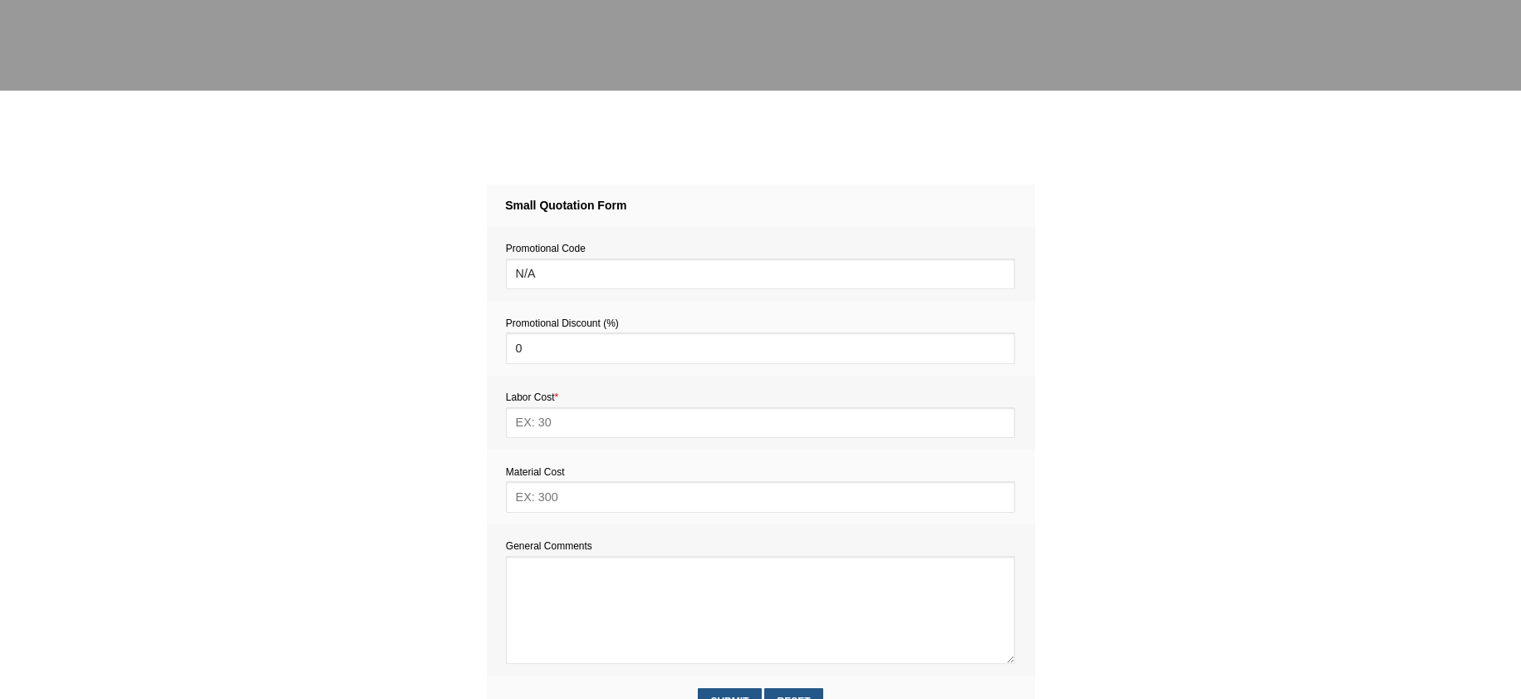
scroll to position [587, 0]
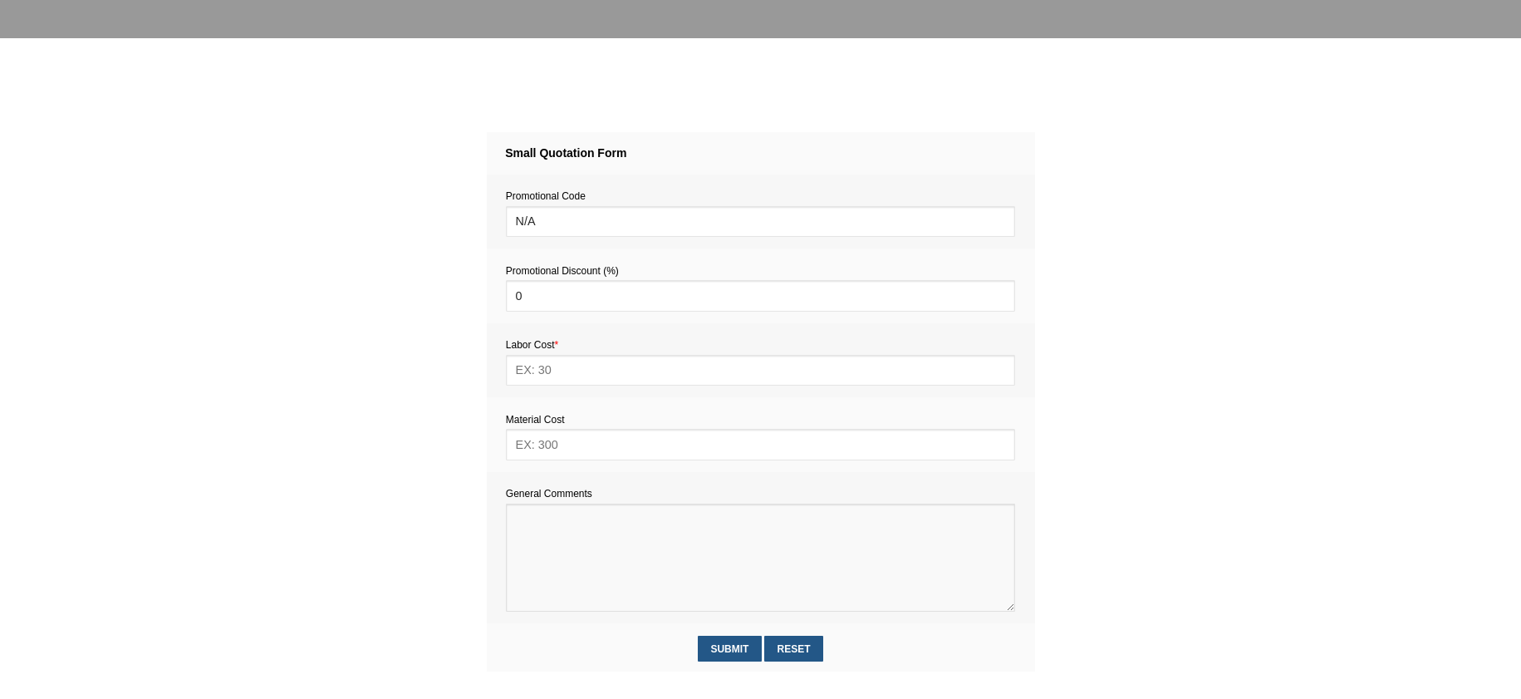
click at [536, 537] on textarea at bounding box center [760, 557] width 509 height 108
paste textarea "’ve just had three sash timber windows in my bedroom double glazed and I need t…"
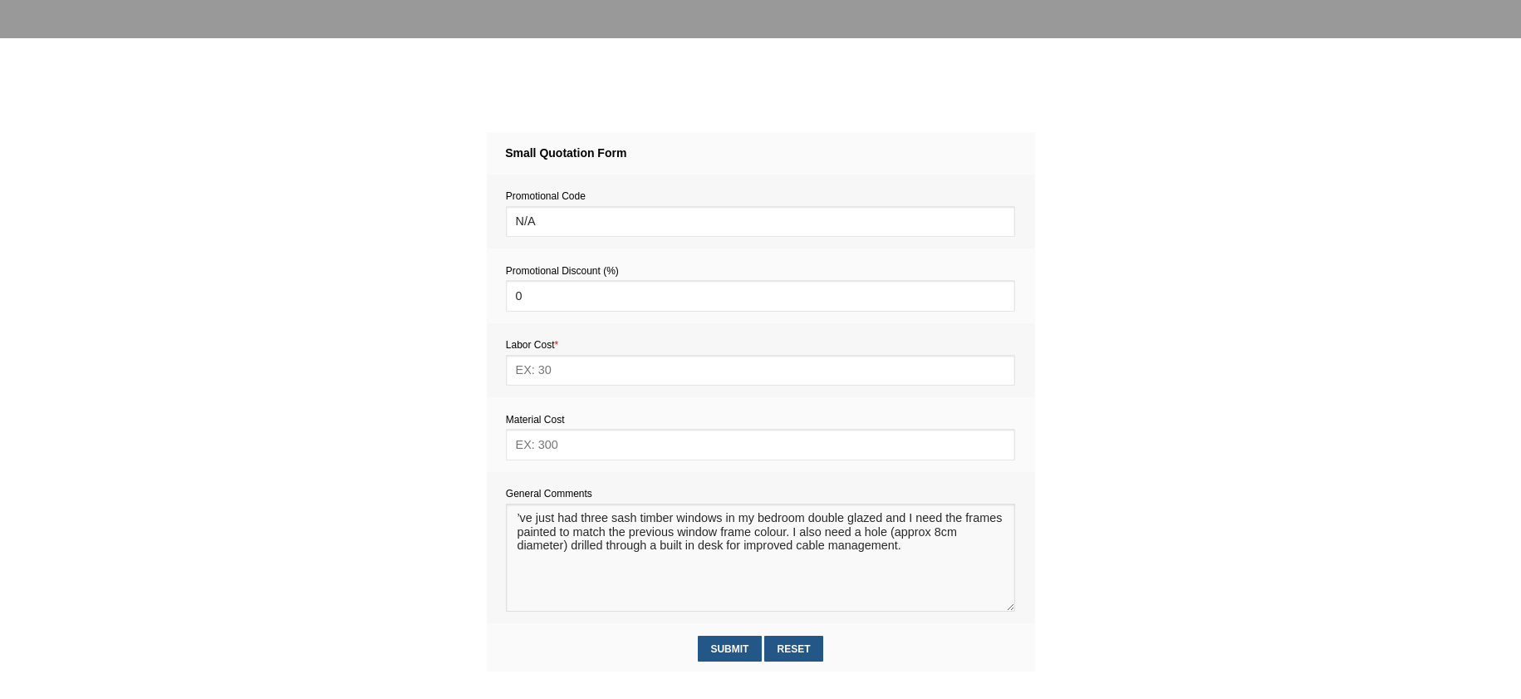
click at [561, 582] on textarea at bounding box center [760, 557] width 509 height 108
paste textarea "Estimate provision for a professional handyman (service call out and labour) to…"
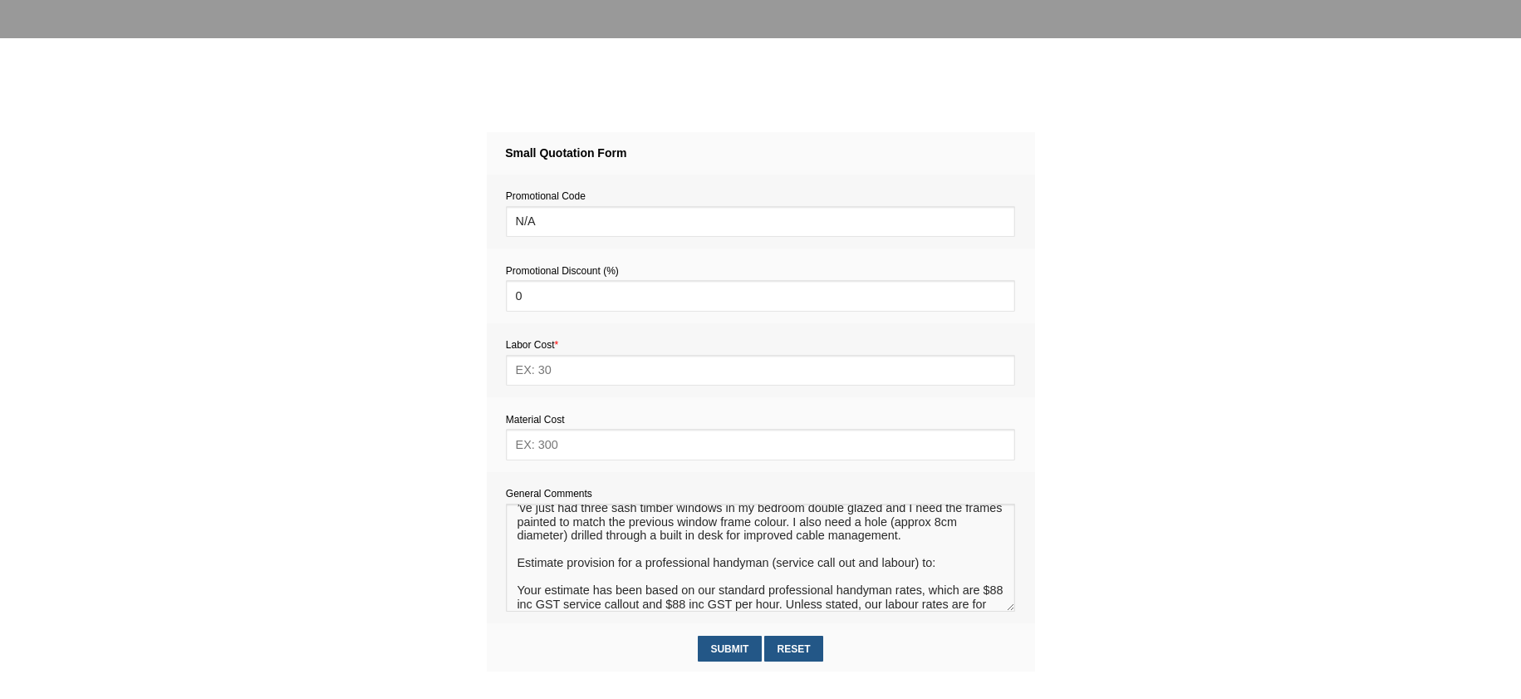
scroll to position [11, 0]
click at [531, 580] on textarea at bounding box center [760, 557] width 509 height 108
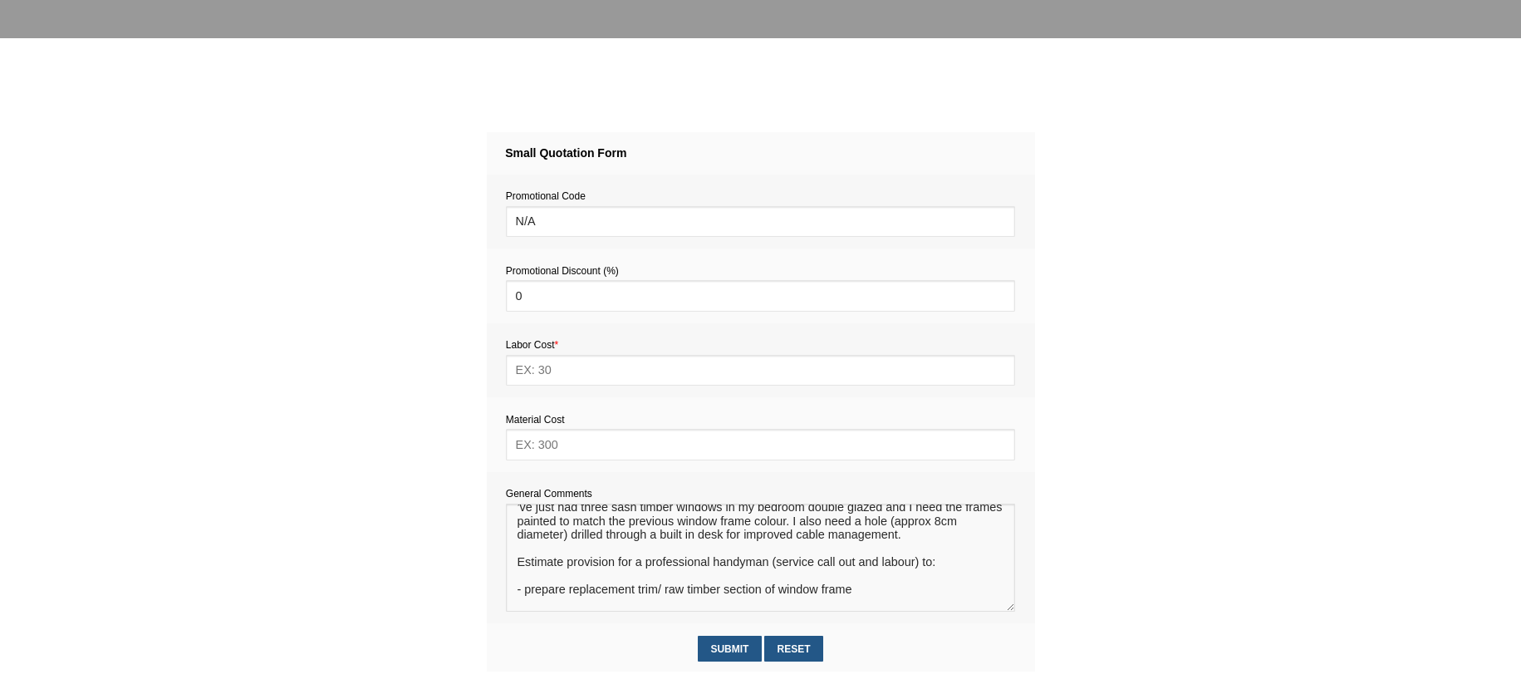
click at [666, 593] on textarea at bounding box center [760, 557] width 509 height 108
click at [853, 594] on textarea at bounding box center [760, 557] width 509 height 108
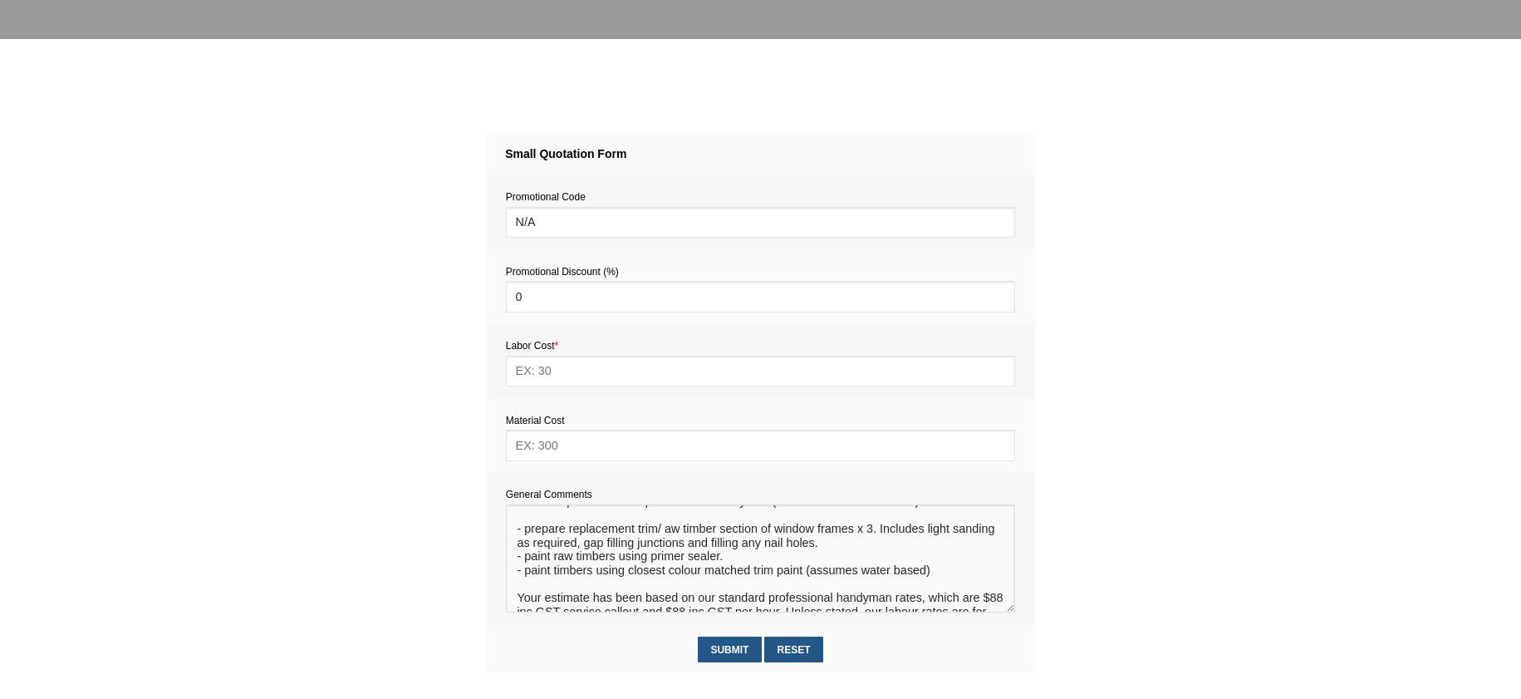
scroll to position [112, 0]
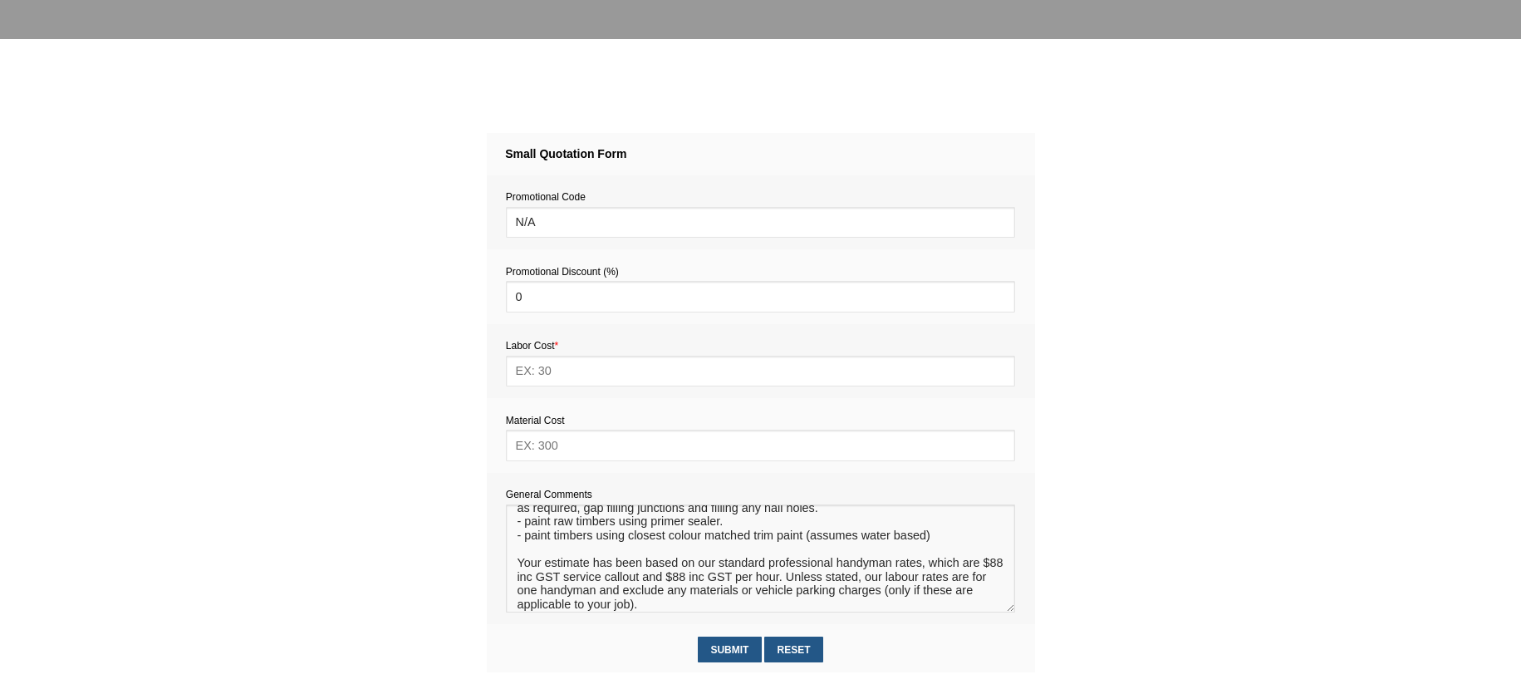
click at [530, 543] on textarea at bounding box center [760, 558] width 509 height 108
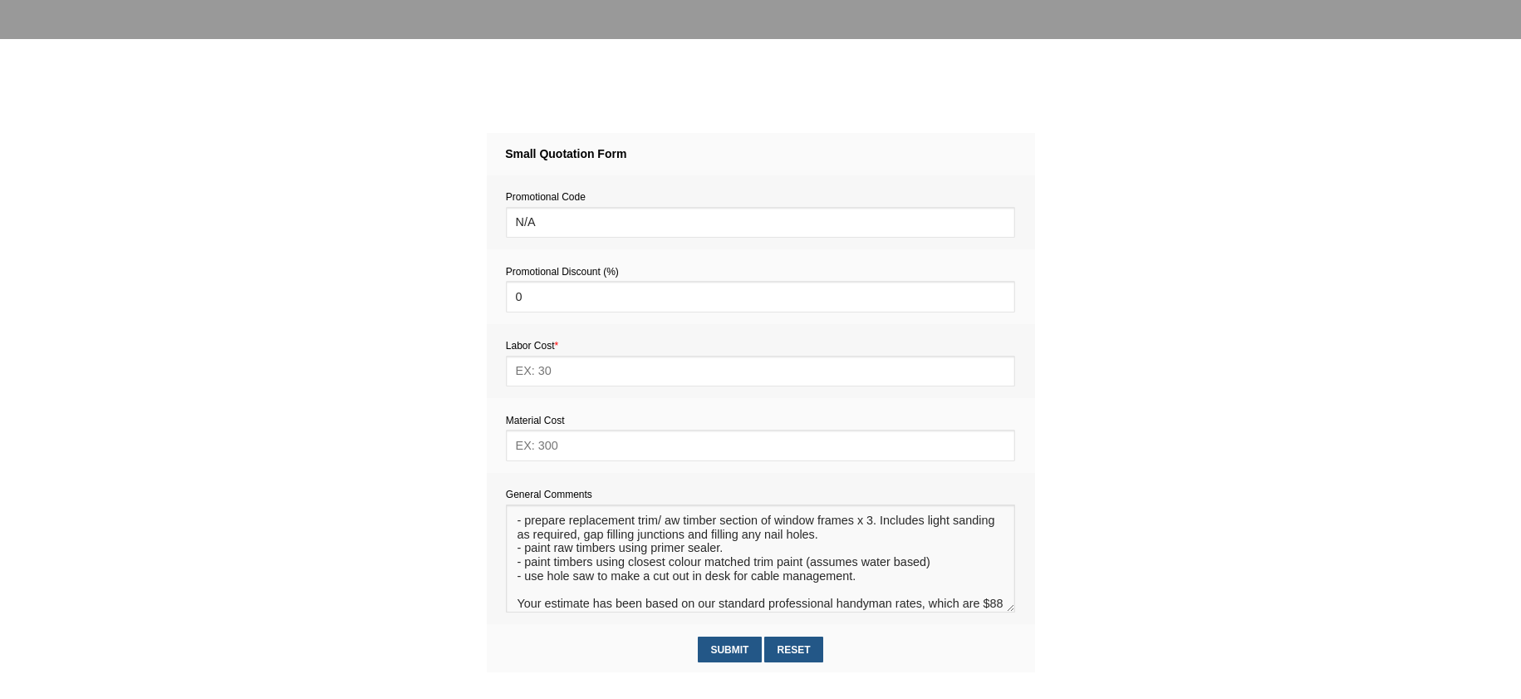
scroll to position [66, 0]
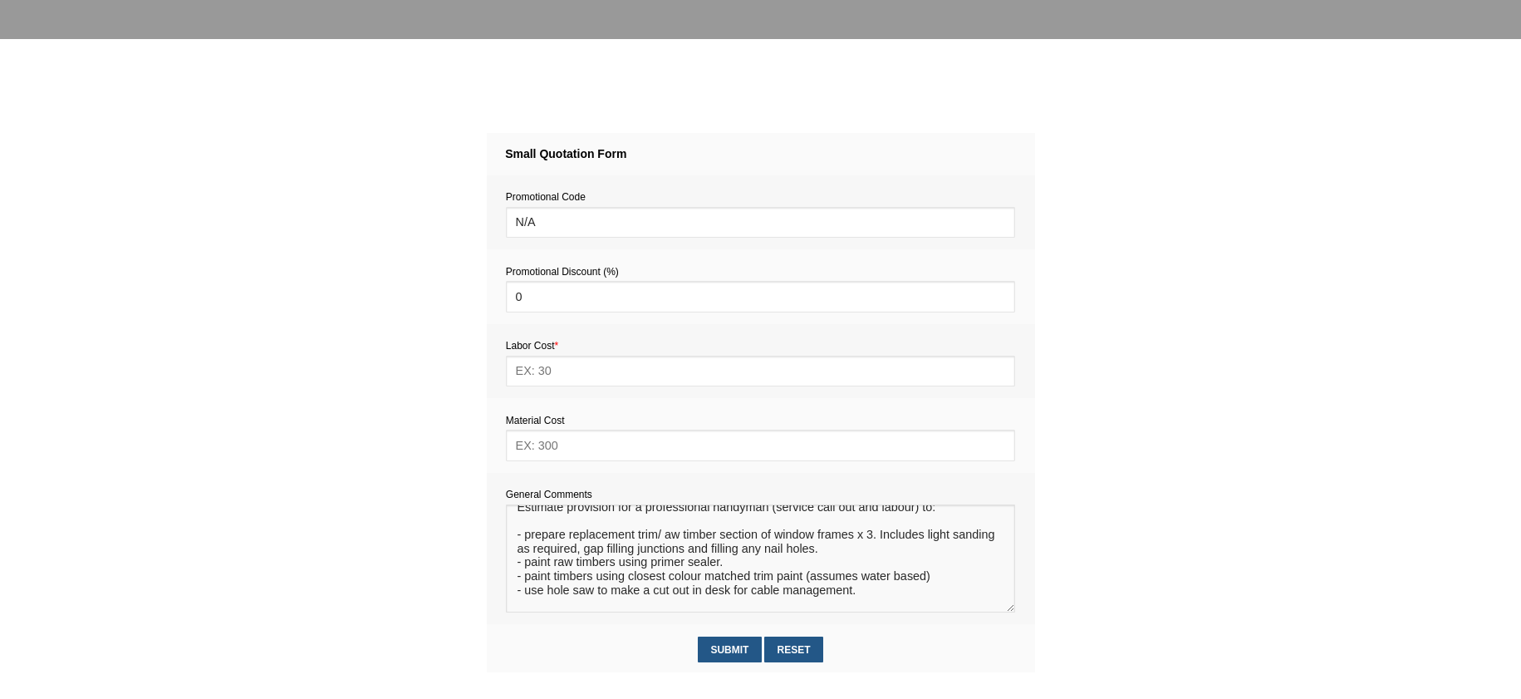
type textarea "’ve just had three sash timber windows in my bedroom double glazed and I need t…"
click at [549, 374] on input "text" at bounding box center [760, 370] width 509 height 31
type input "484"
click at [551, 449] on input "text" at bounding box center [760, 444] width 509 height 31
type input "80"
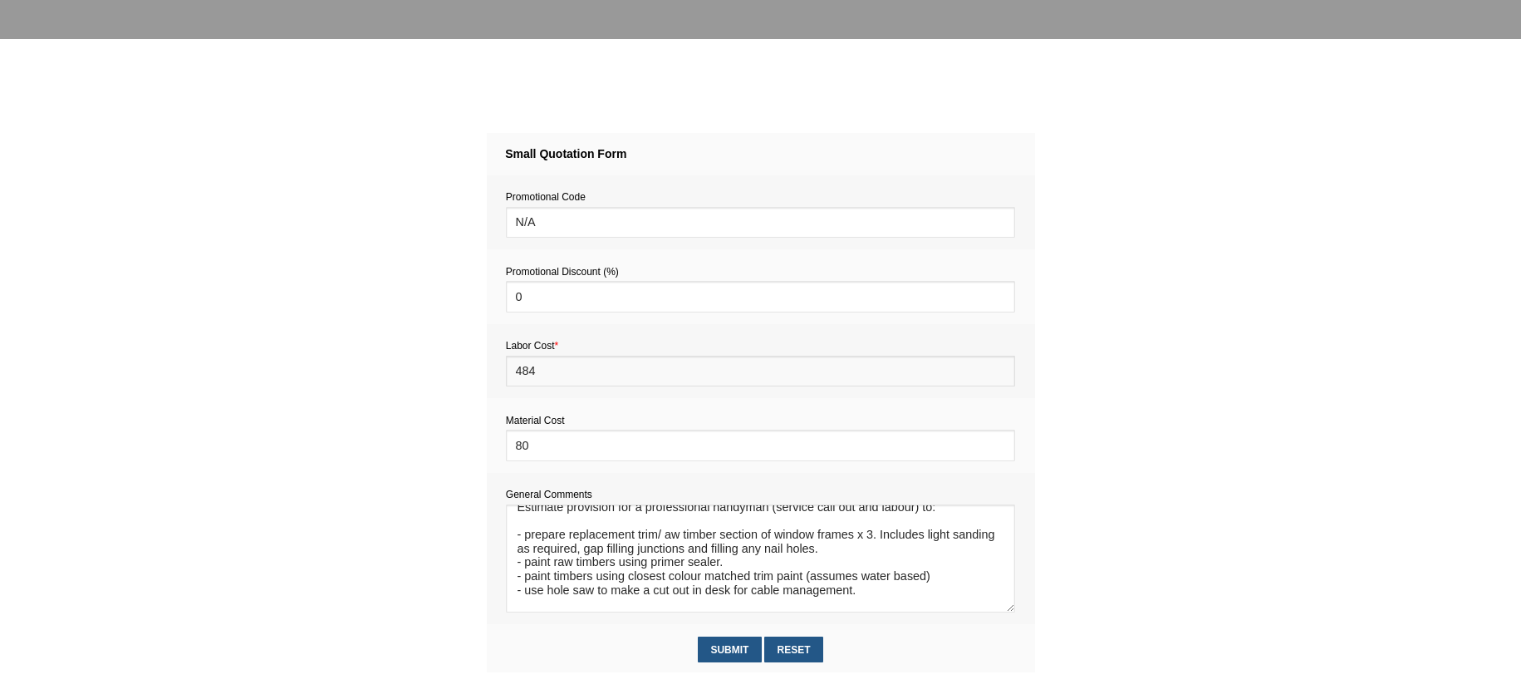
click at [544, 372] on input "484" at bounding box center [760, 370] width 509 height 31
type input "4"
type input "506"
click at [733, 649] on input "Submit" at bounding box center [730, 649] width 64 height 26
